Goal: Transaction & Acquisition: Purchase product/service

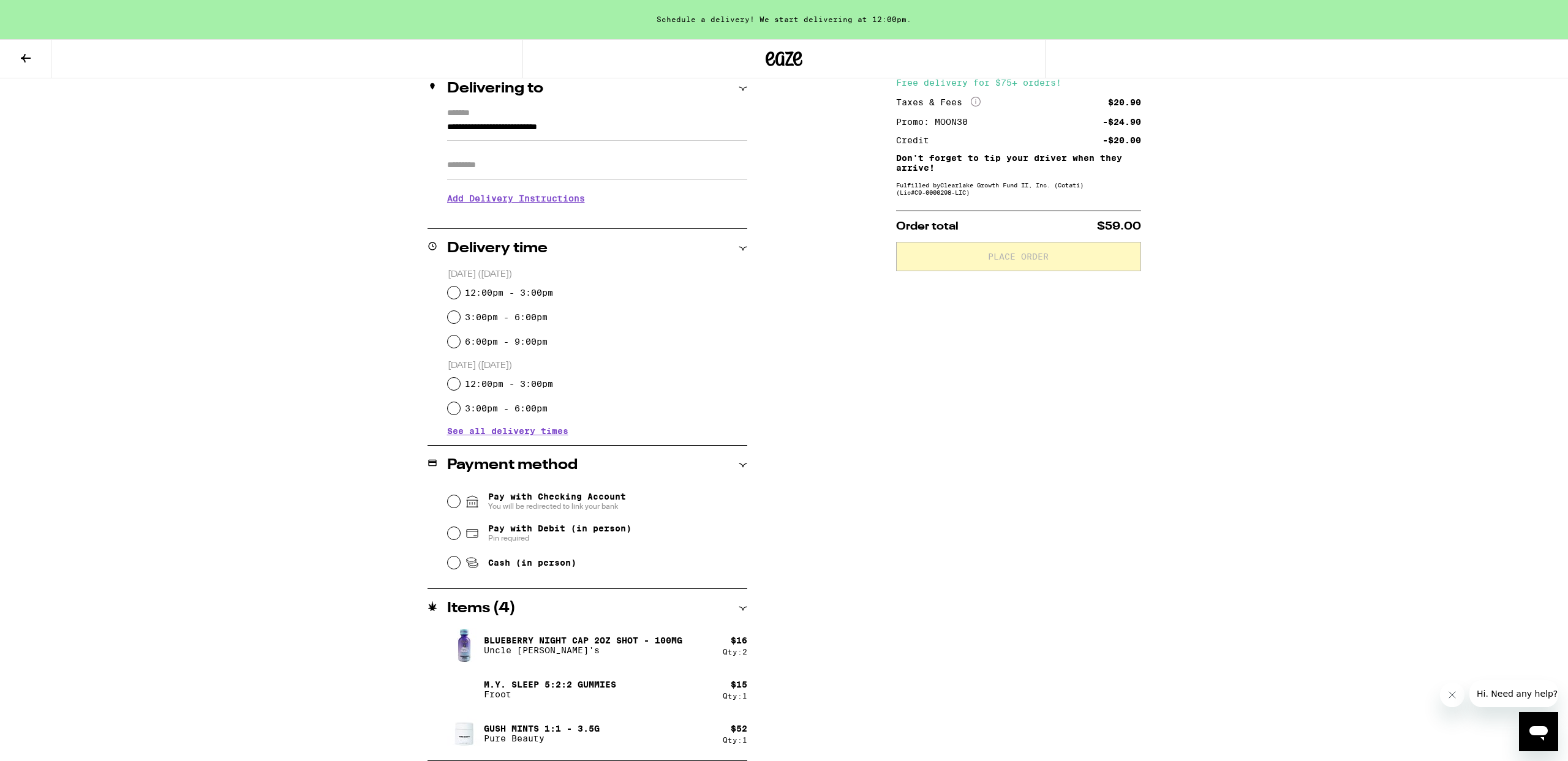
click at [37, 63] on button at bounding box center [26, 59] width 52 height 38
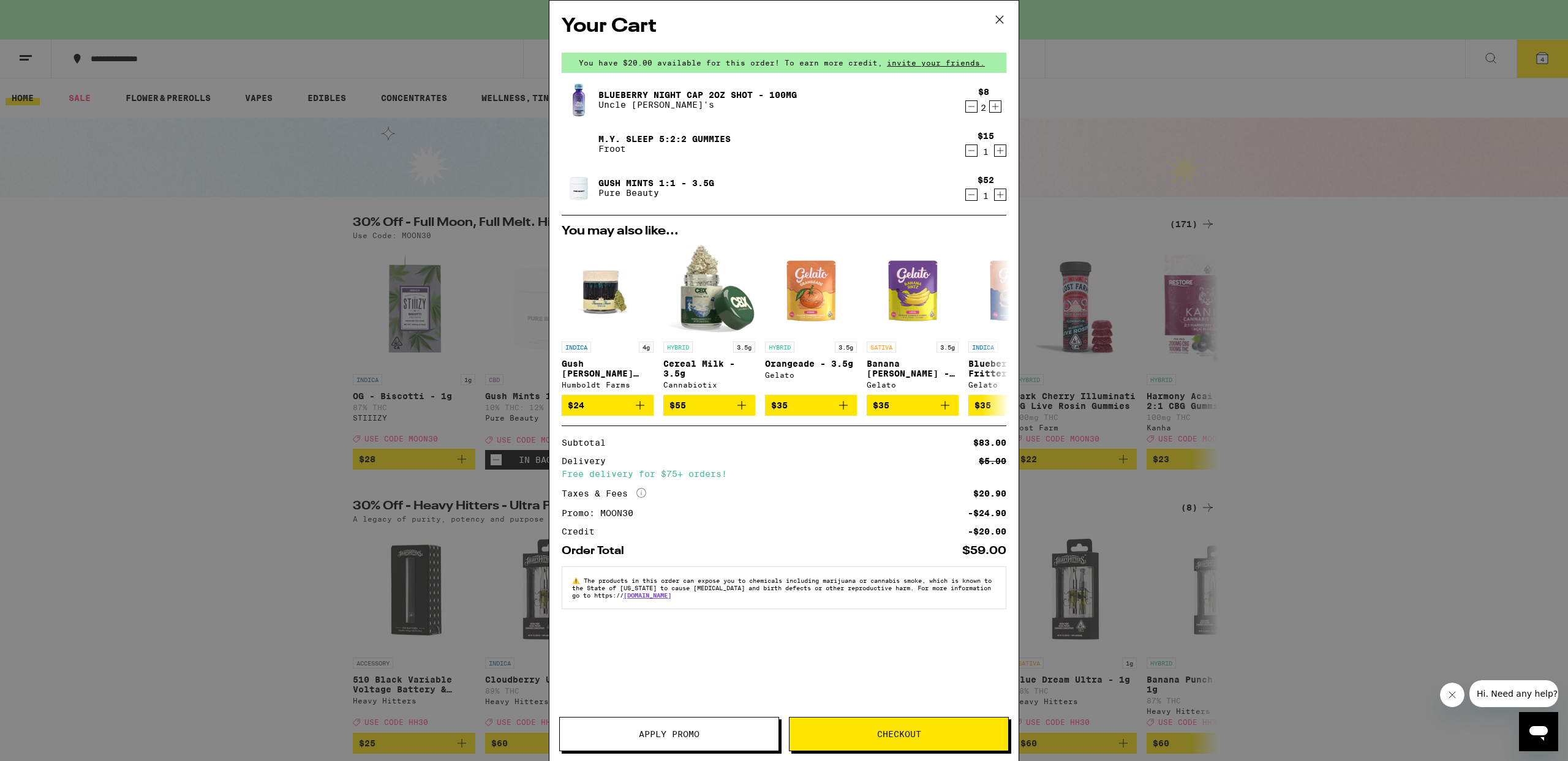
click at [995, 23] on icon at bounding box center [999, 19] width 18 height 18
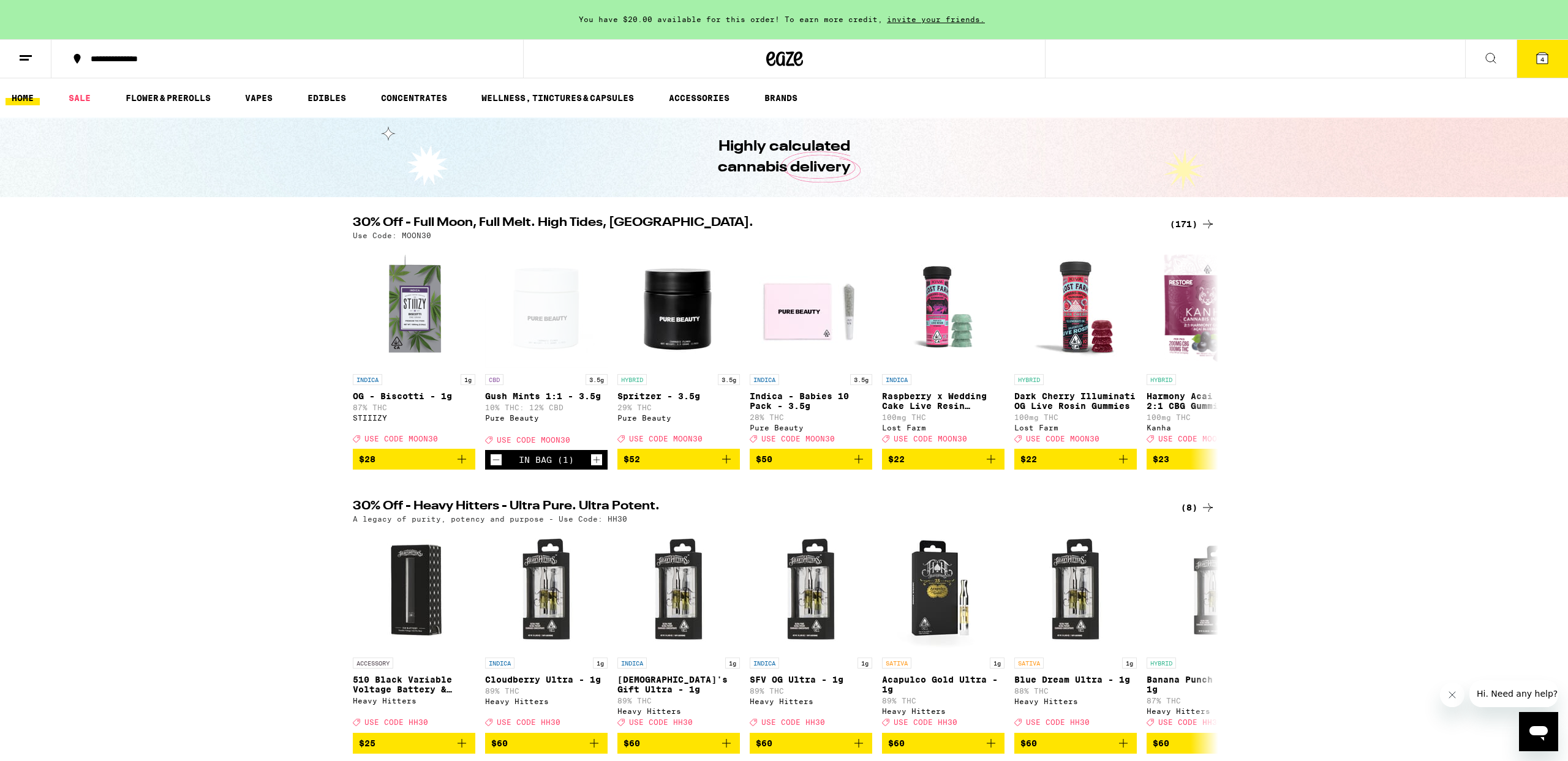
click at [1195, 228] on div "(171)" at bounding box center [1193, 224] width 46 height 15
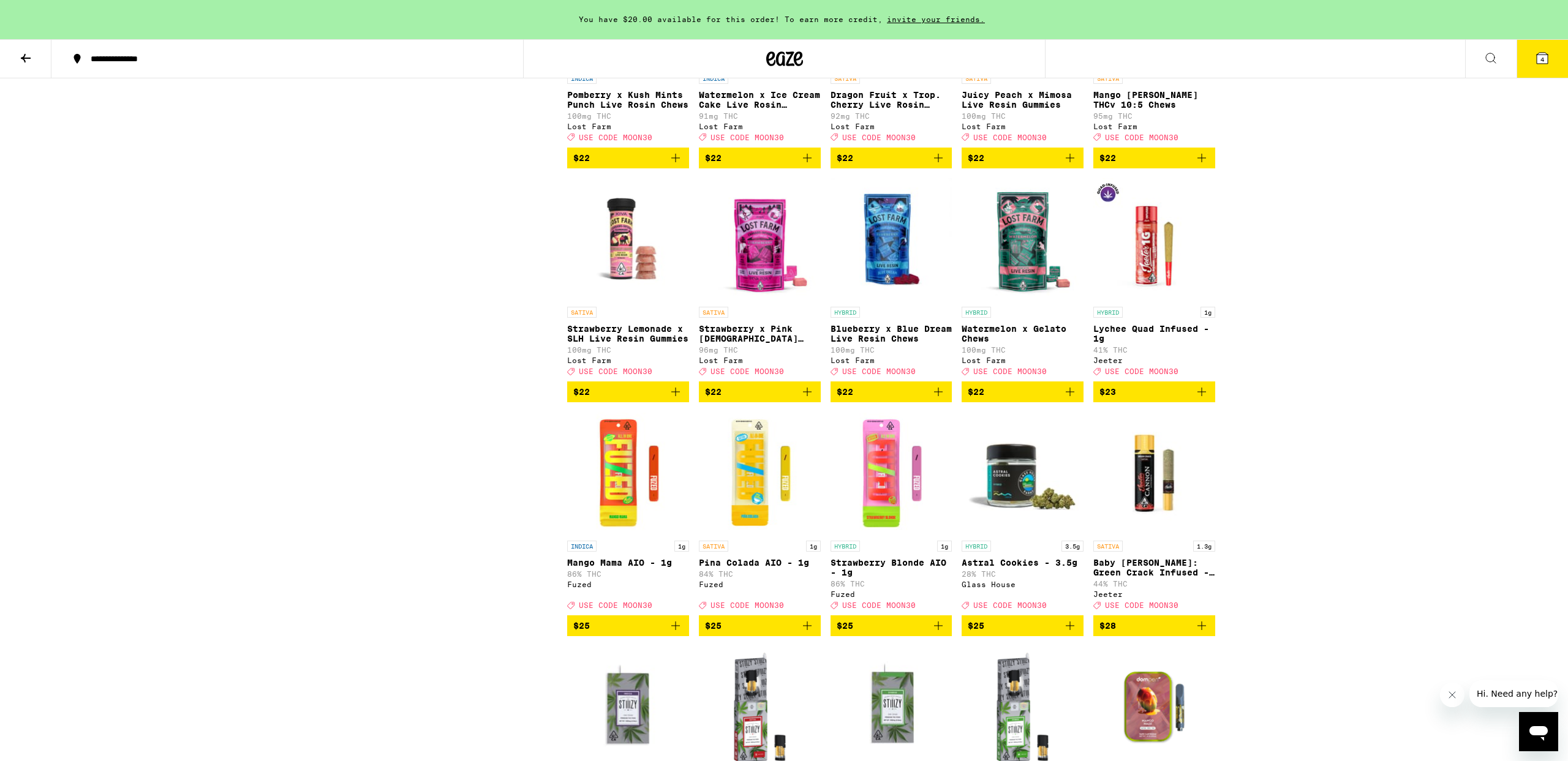
scroll to position [5155, 0]
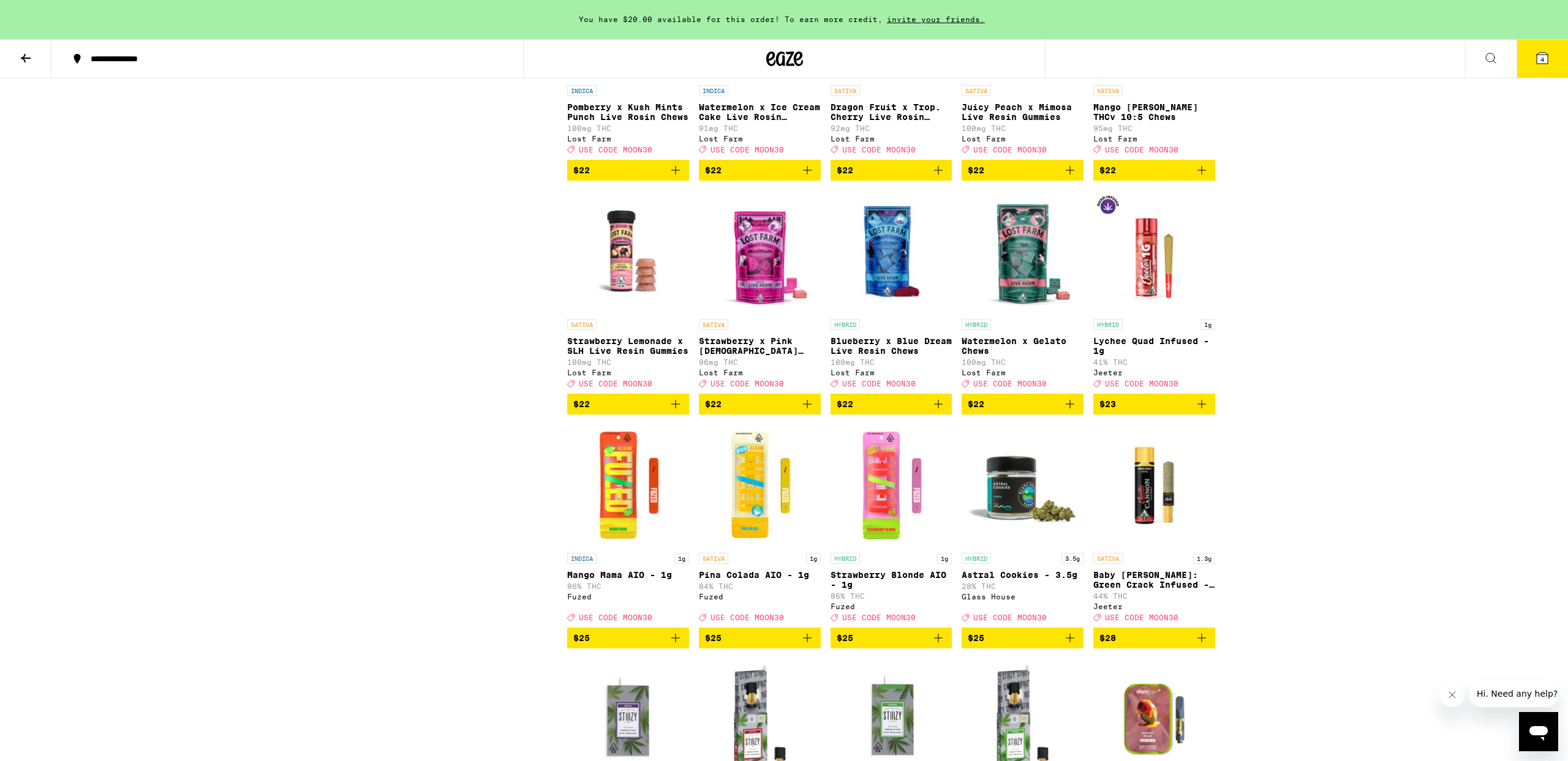
click at [643, 177] on span "$22" at bounding box center [628, 170] width 110 height 15
click at [1544, 56] on icon at bounding box center [1542, 58] width 11 height 11
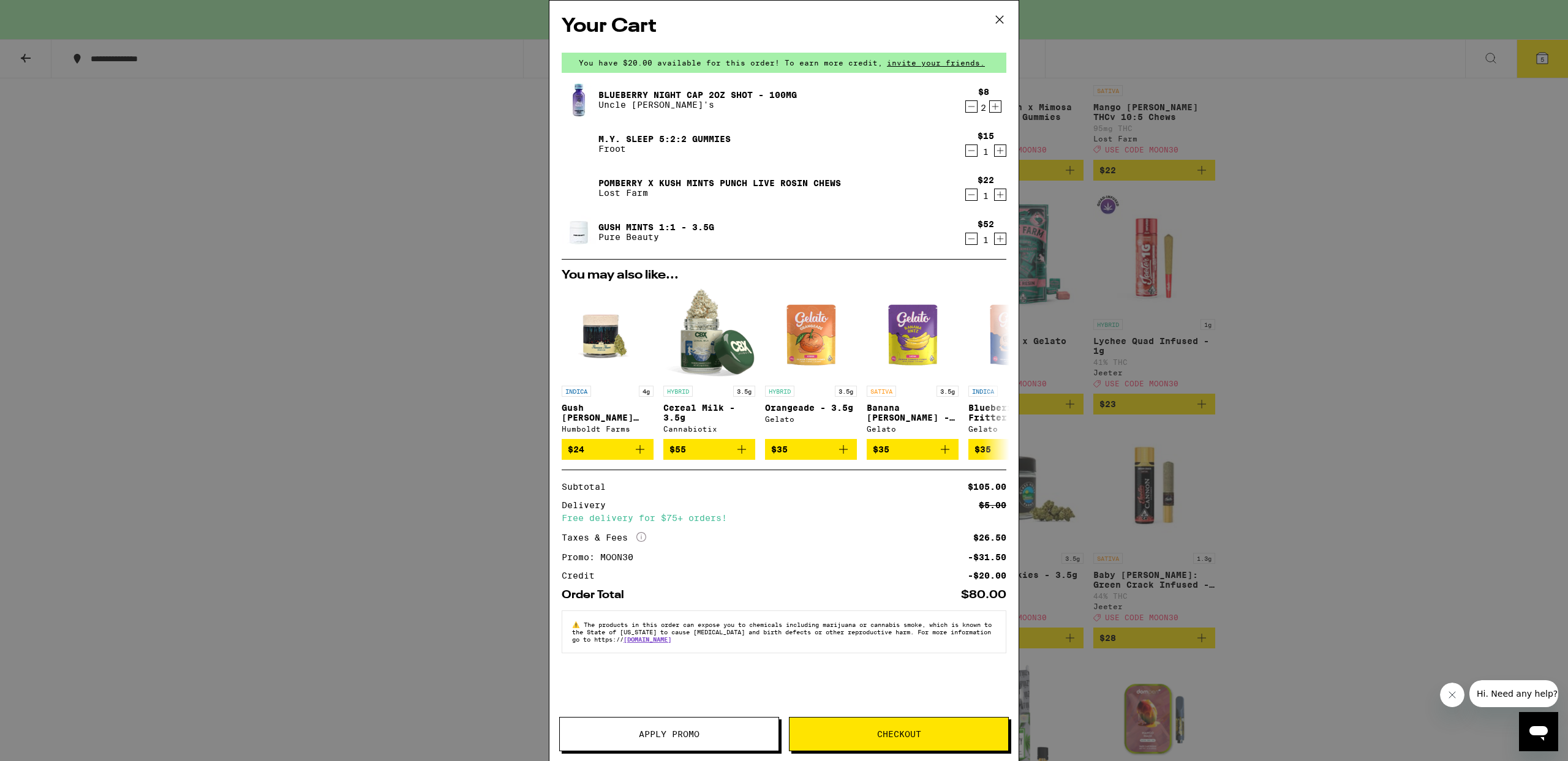
click at [882, 737] on span "Checkout" at bounding box center [899, 734] width 44 height 9
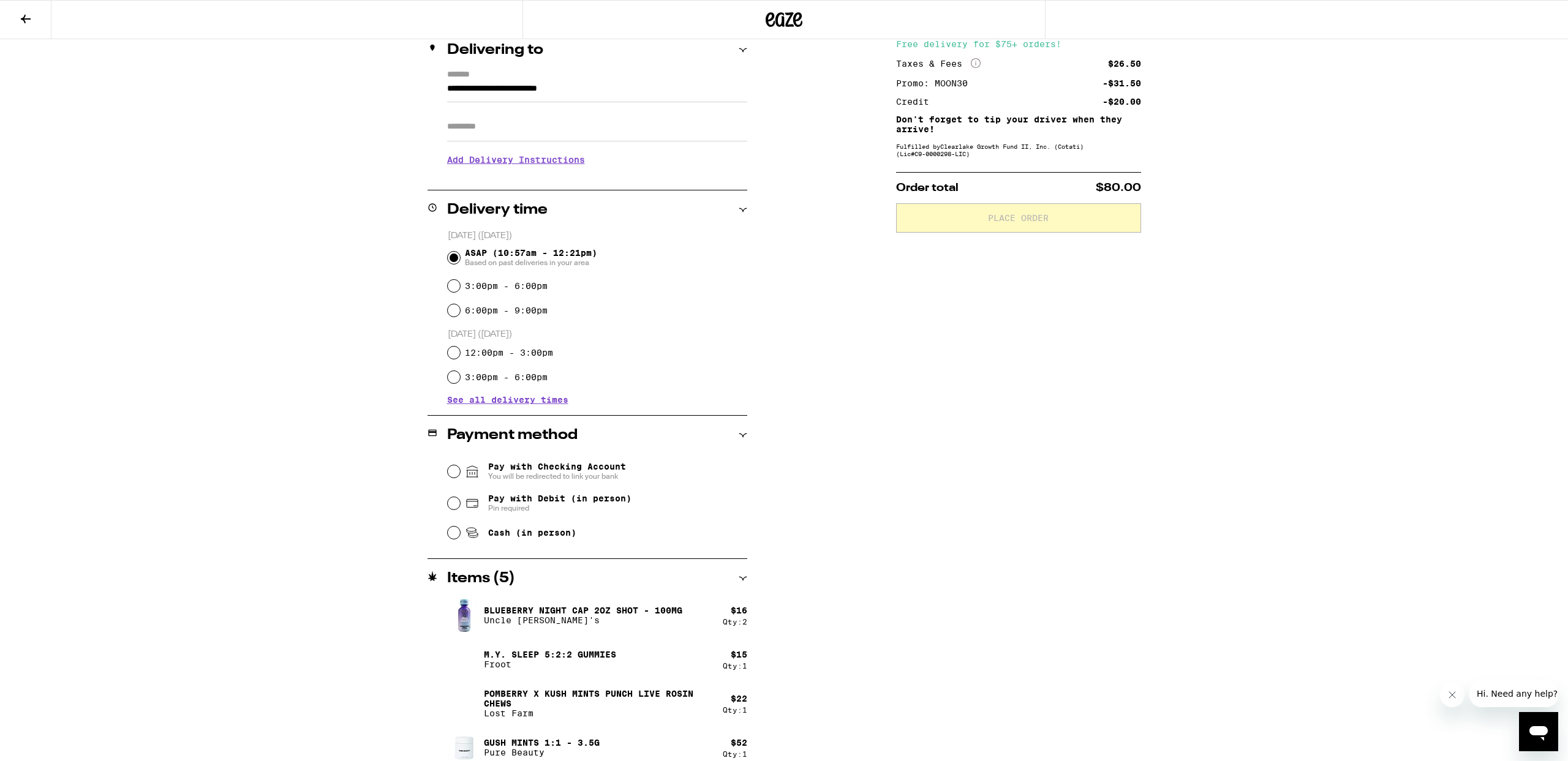
scroll to position [166, 0]
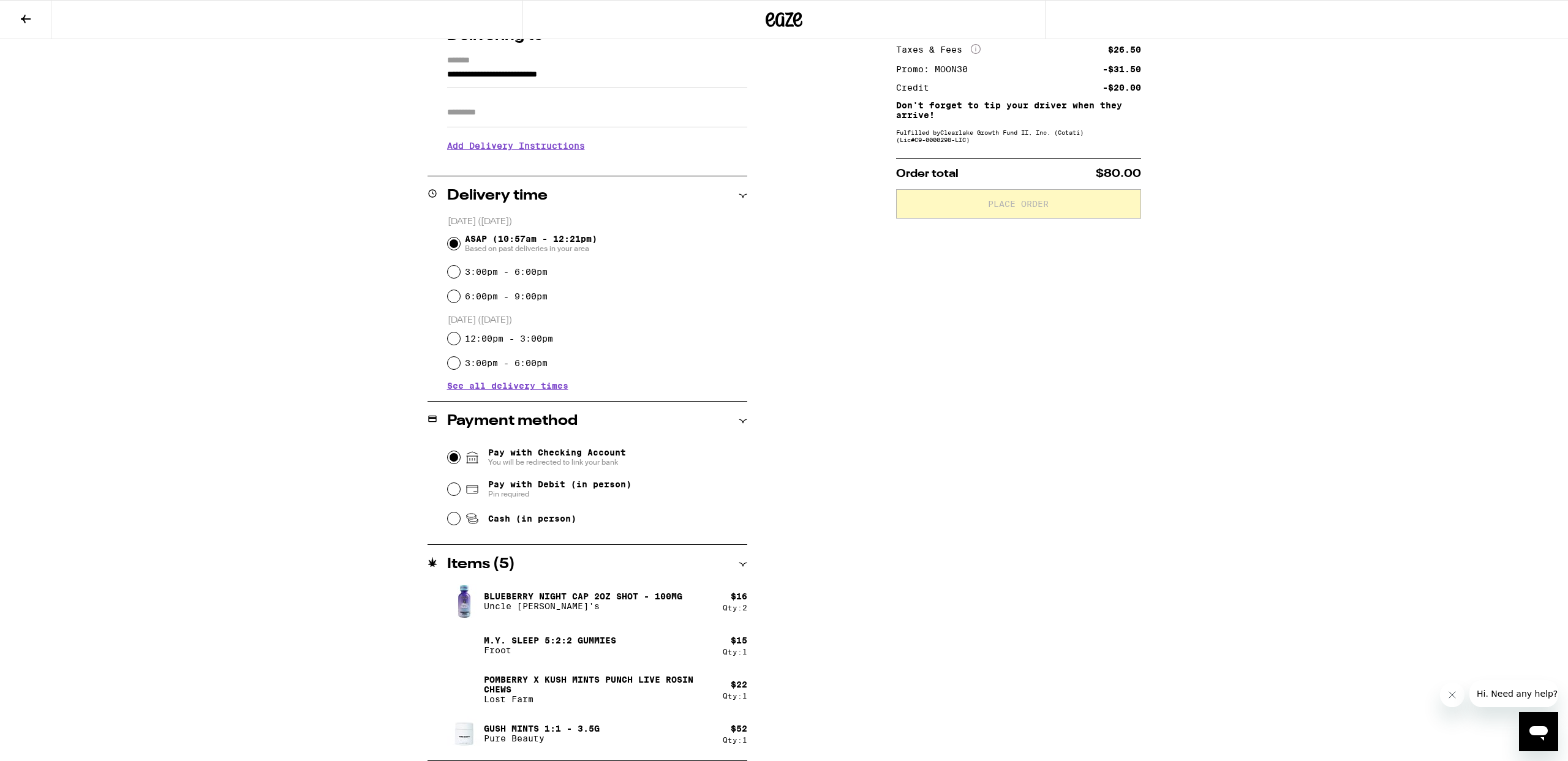
click at [452, 464] on input "Pay with Checking Account You will be redirected to link your bank" at bounding box center [454, 457] width 13 height 13
click at [459, 497] on div "Pay with Debit (in person) Pin required" at bounding box center [597, 489] width 300 height 32
click at [454, 491] on input "Pay with Debit (in person) Pin required" at bounding box center [454, 490] width 13 height 13
radio input "true"
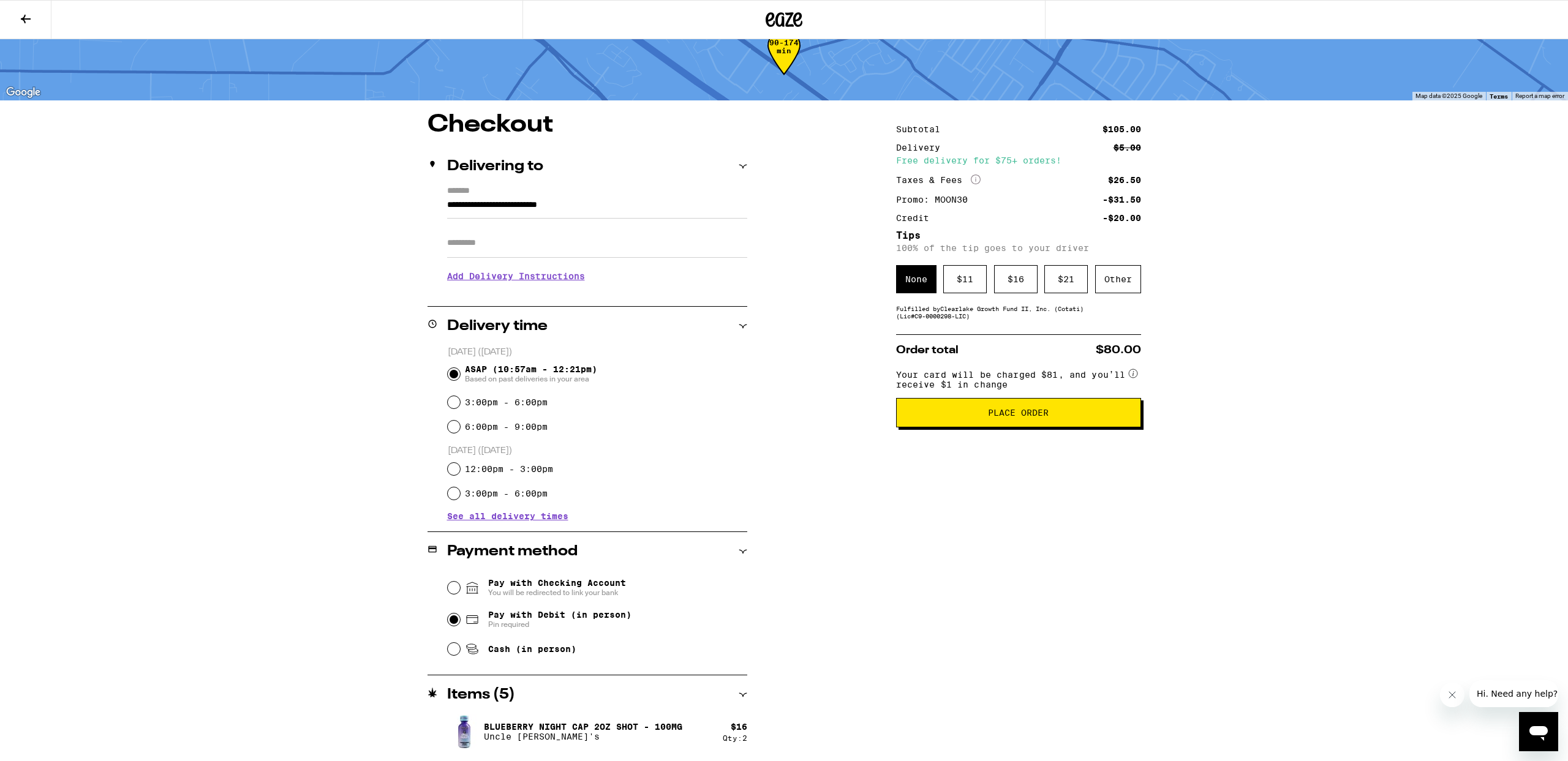
scroll to position [0, 0]
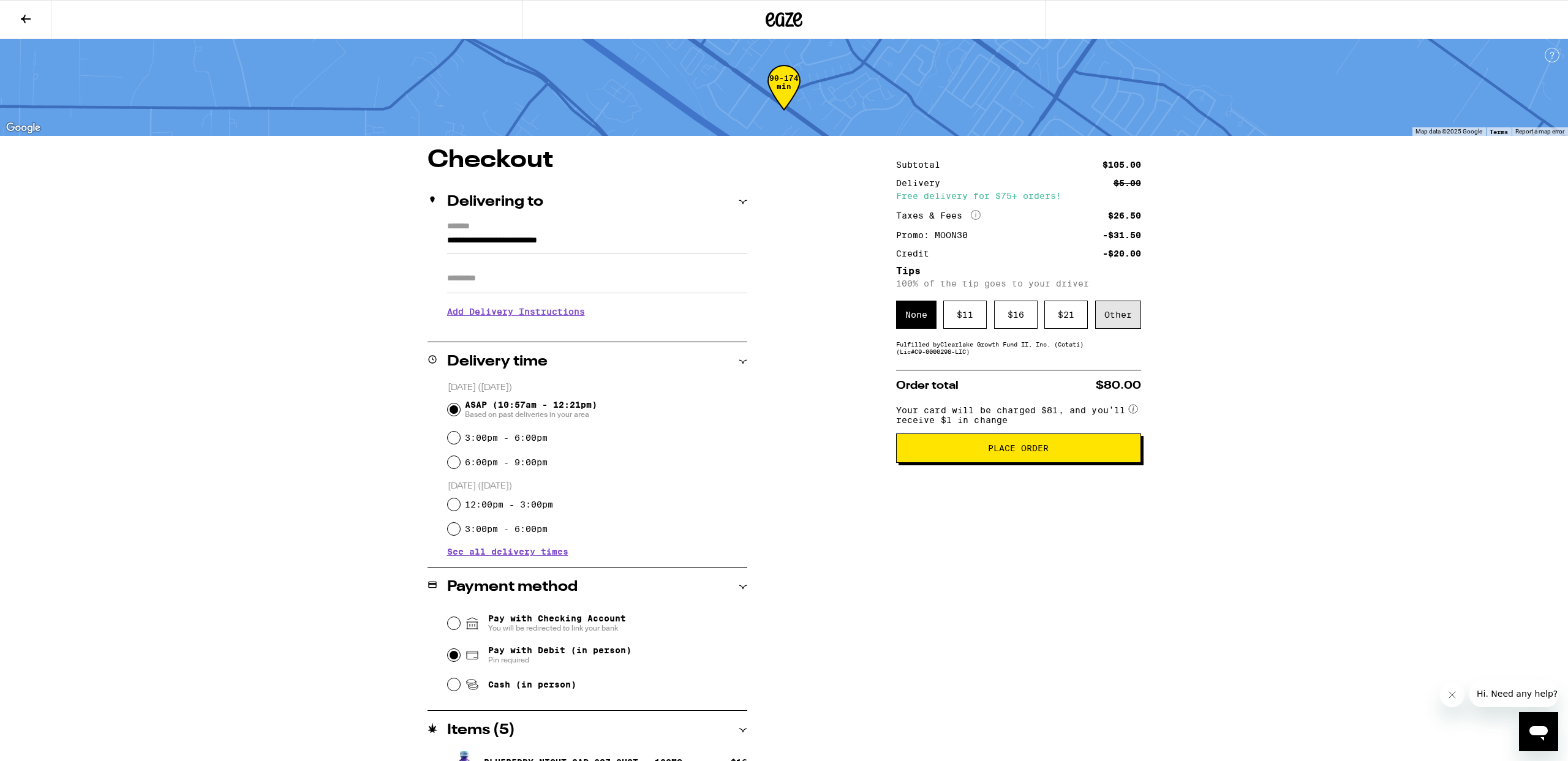
click at [1120, 319] on div "Other" at bounding box center [1118, 315] width 46 height 28
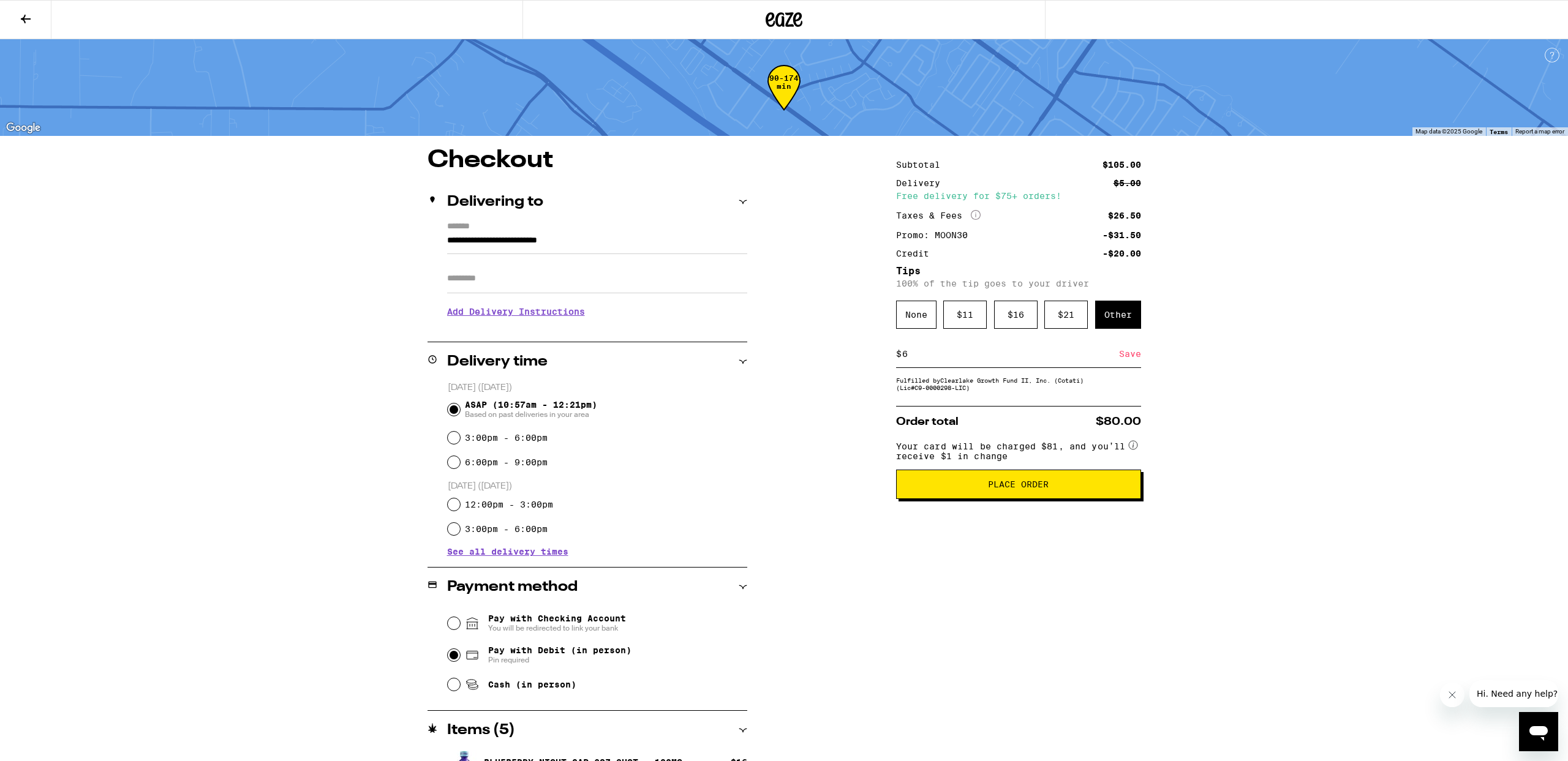
type input "6"
click at [1132, 355] on div "Save" at bounding box center [1130, 354] width 22 height 27
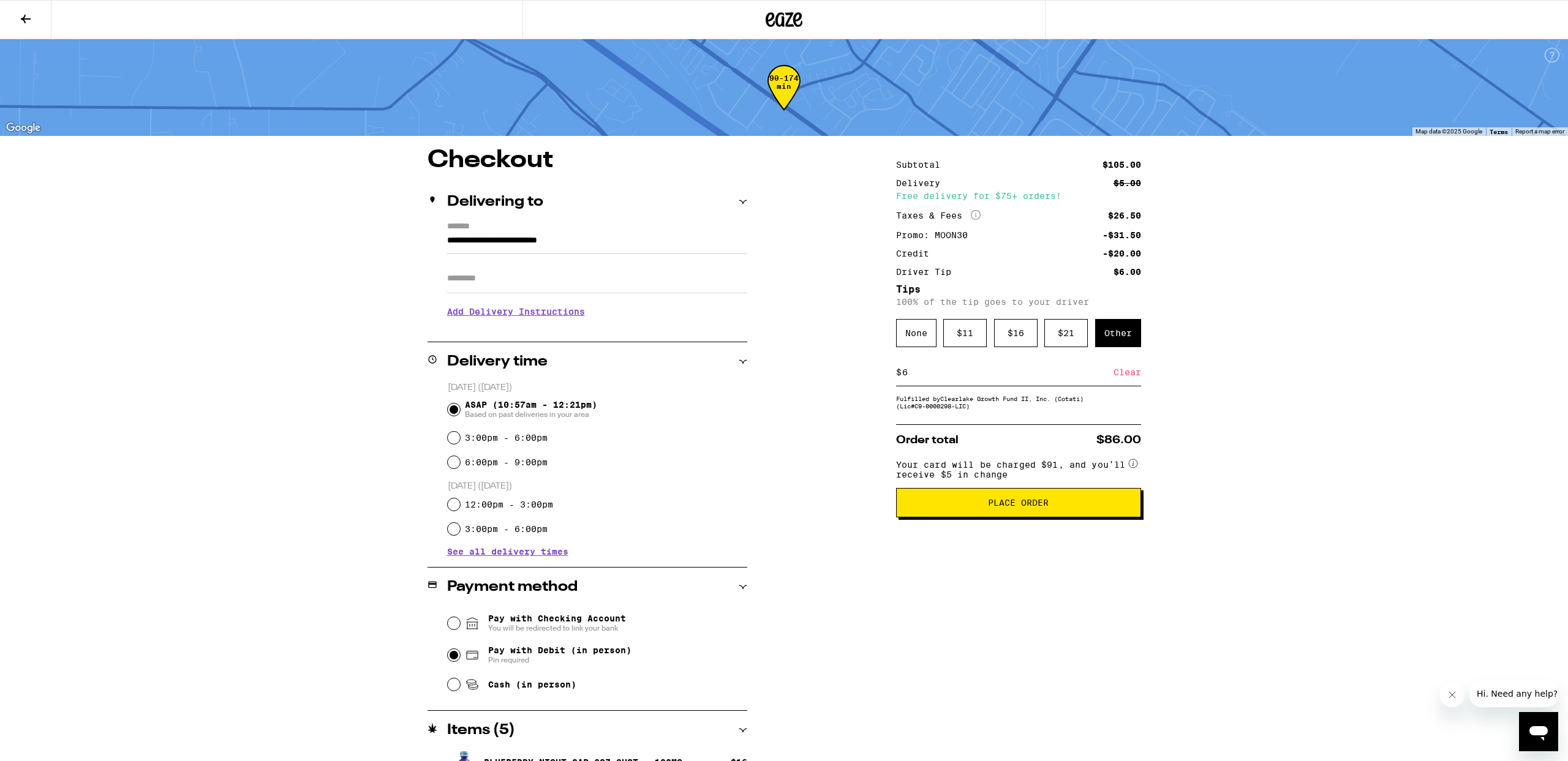
click at [1016, 507] on span "Place Order" at bounding box center [1018, 502] width 60 height 9
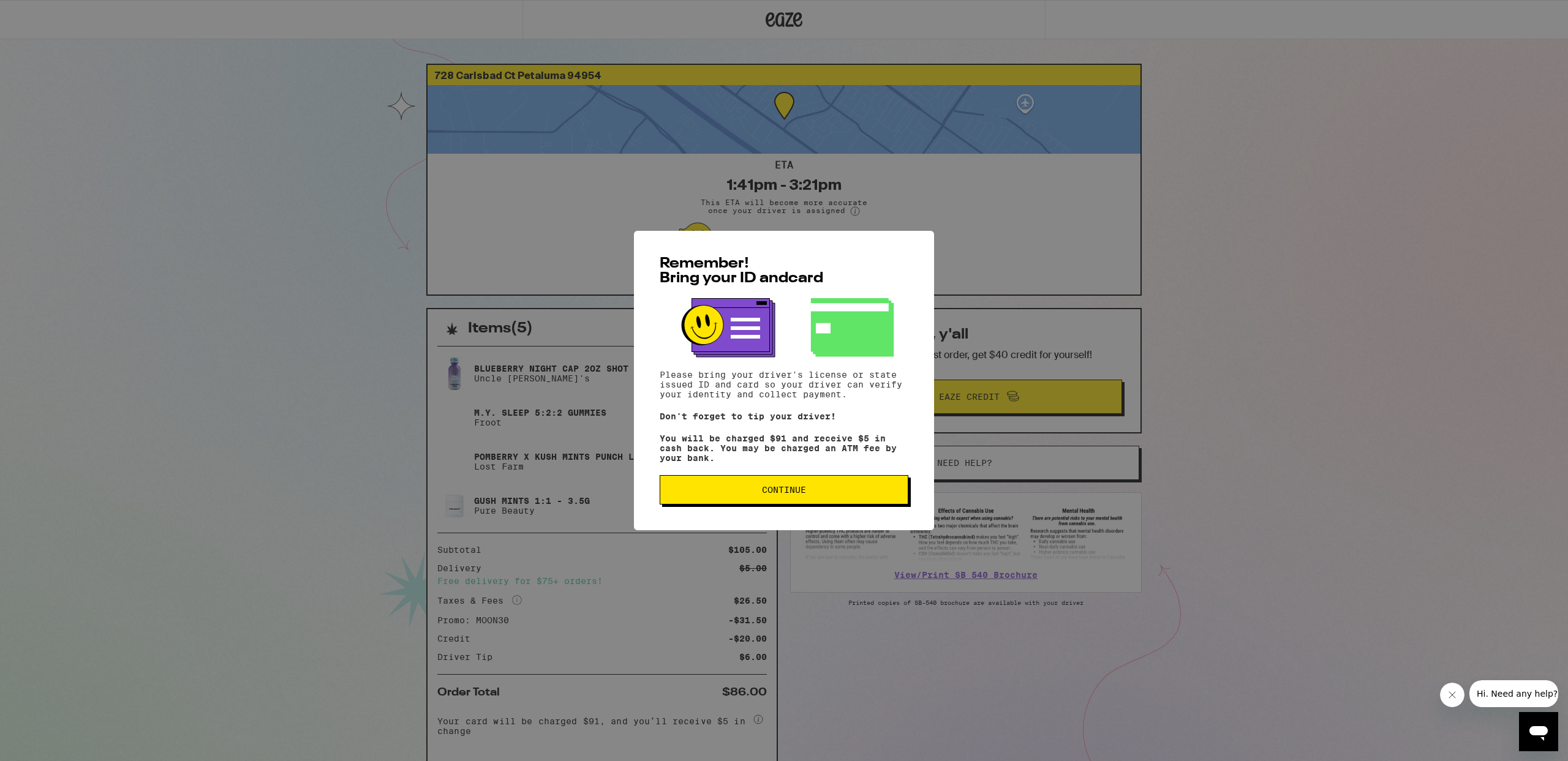
click at [788, 493] on span "Continue" at bounding box center [784, 490] width 44 height 9
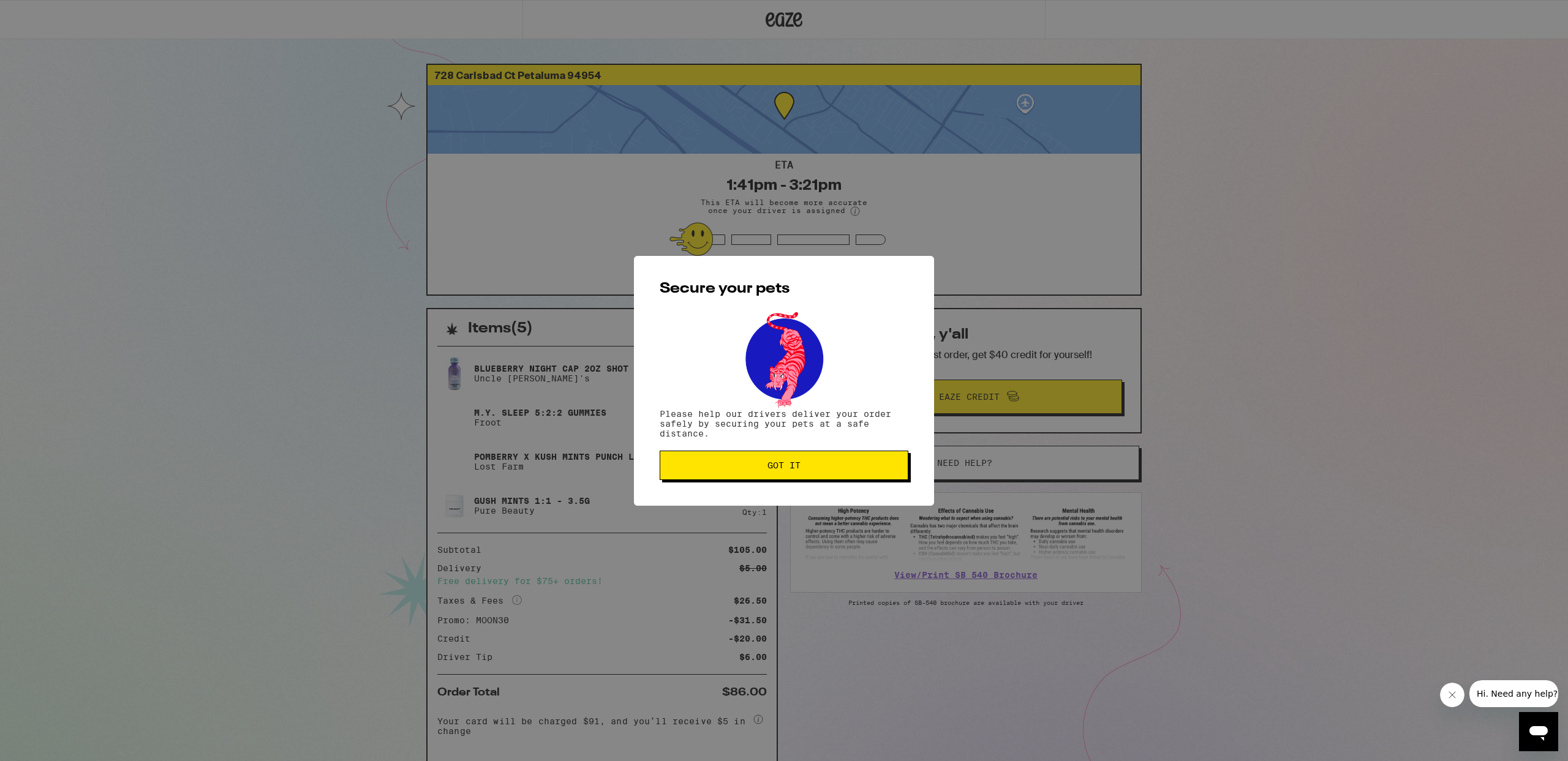
click at [788, 476] on button "Got it" at bounding box center [783, 464] width 249 height 29
